Goal: Task Accomplishment & Management: Complete application form

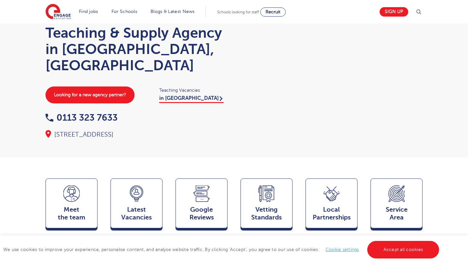
scroll to position [20, 0]
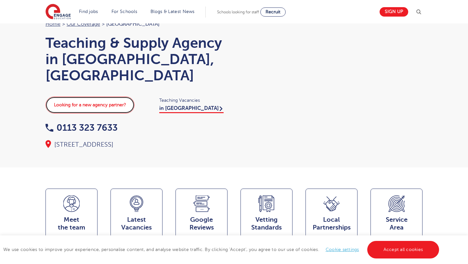
click at [95, 97] on link "Looking for a new agency partner?" at bounding box center [90, 105] width 89 height 17
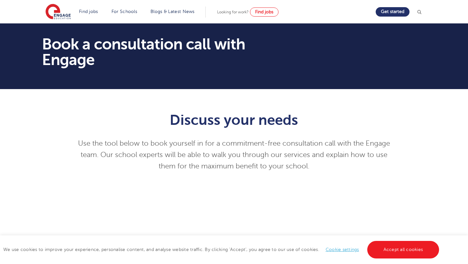
click at [275, 17] on section "Find jobs All vacancies We have one of the UK's largest database. and with hund…" at bounding box center [211, 12] width 331 height 24
click at [273, 14] on span "Find jobs" at bounding box center [264, 11] width 18 height 5
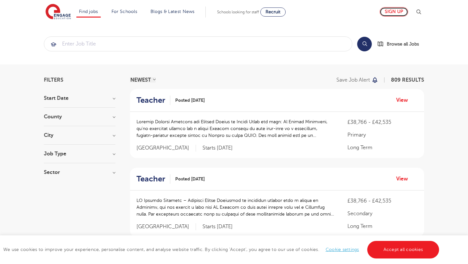
click at [399, 14] on link "Sign up" at bounding box center [394, 11] width 29 height 9
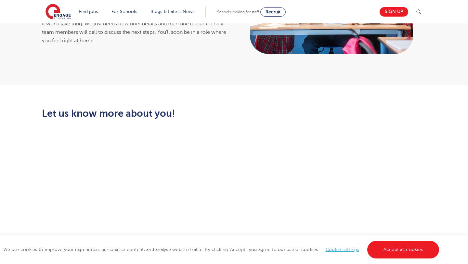
scroll to position [110, 0]
